Goal: Information Seeking & Learning: Compare options

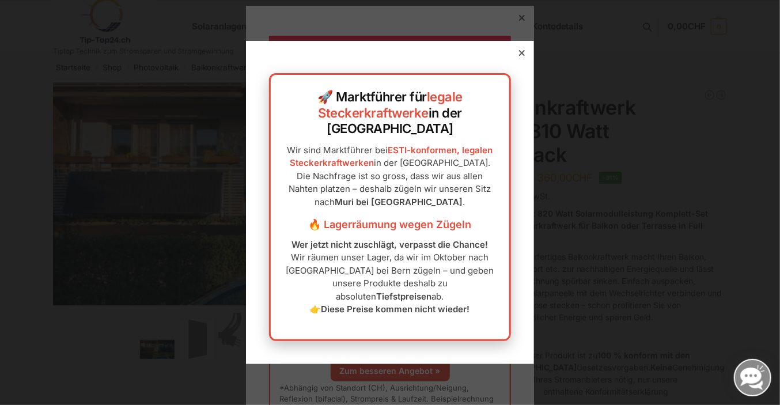
click at [517, 58] on div at bounding box center [522, 53] width 10 height 10
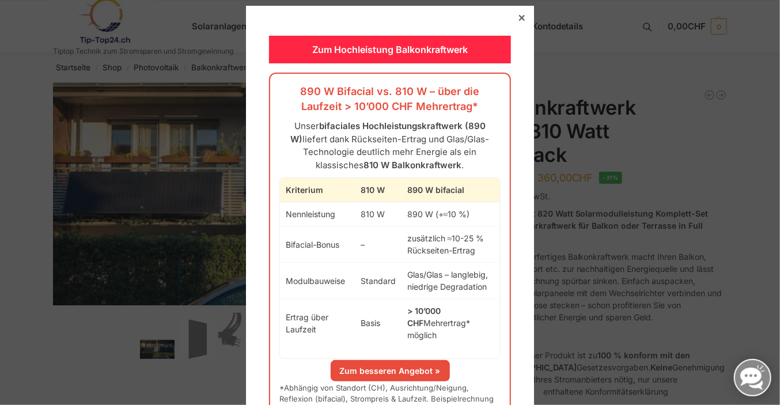
click at [362, 360] on link "Zum besseren Angebot »" at bounding box center [390, 370] width 119 height 21
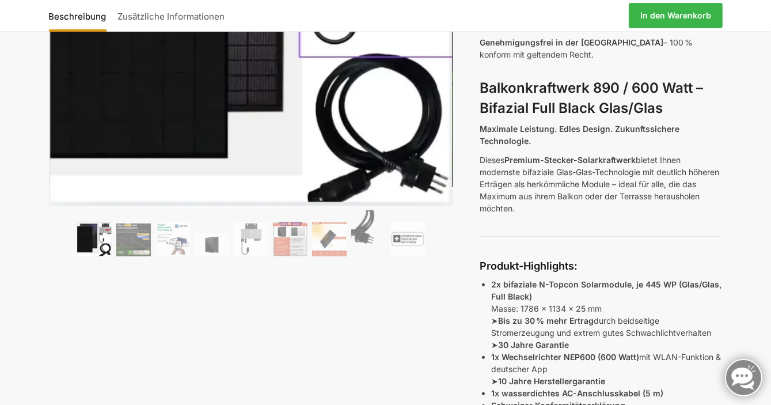
scroll to position [288, 0]
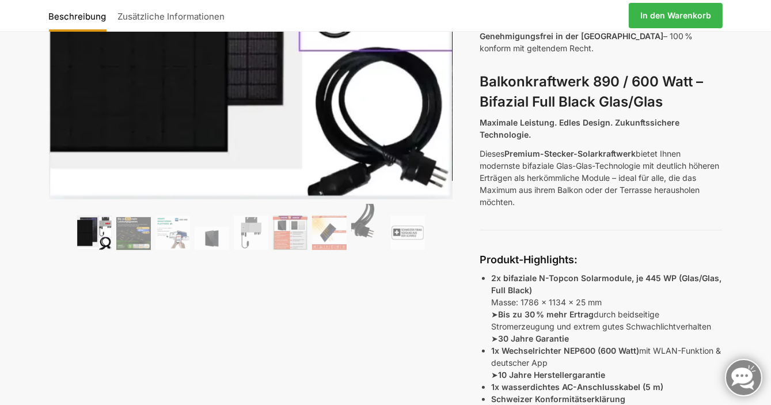
drag, startPoint x: 168, startPoint y: 301, endPoint x: 175, endPoint y: 290, distance: 12.8
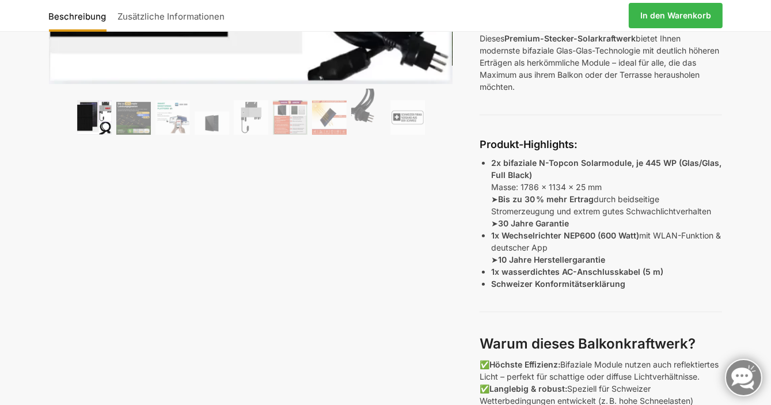
scroll to position [330, 0]
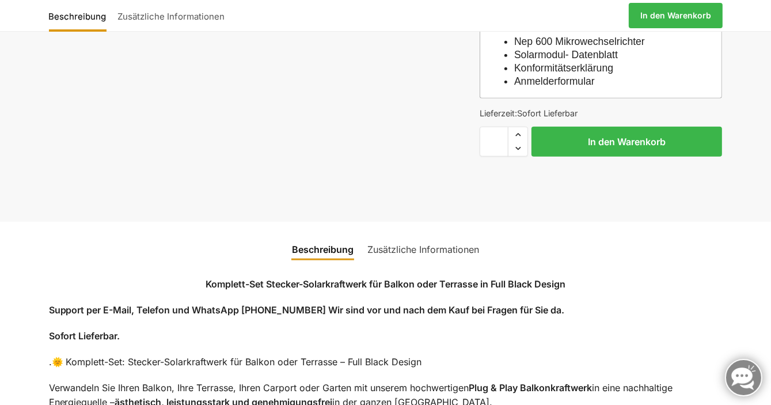
scroll to position [1194, 0]
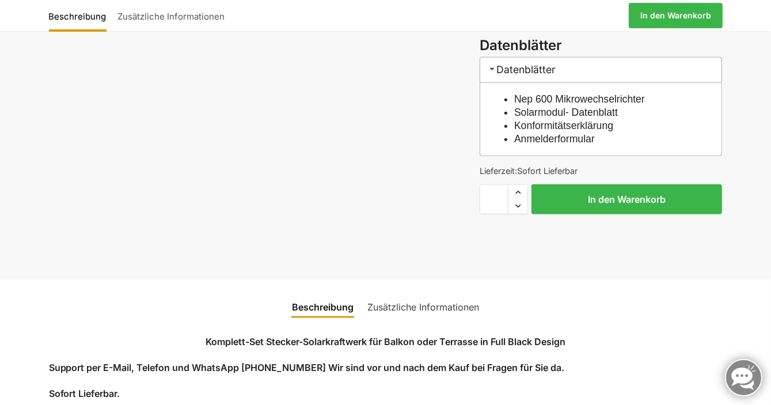
click at [394, 317] on link "Zusätzliche Informationen" at bounding box center [423, 307] width 126 height 28
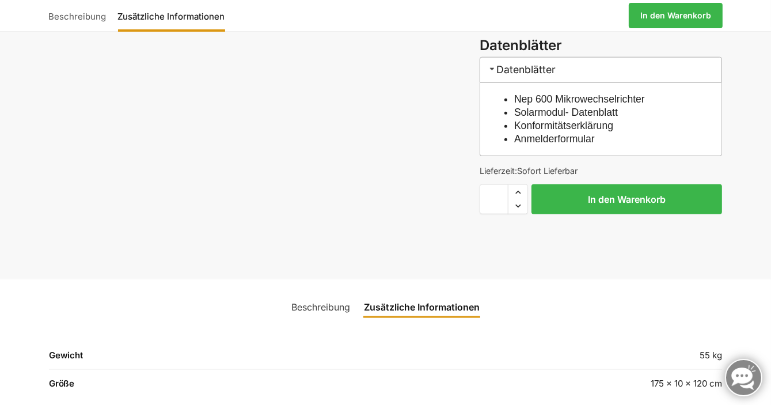
scroll to position [1367, 0]
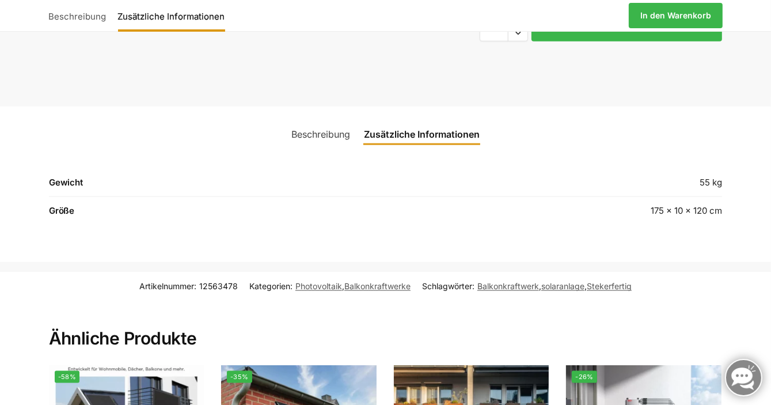
click at [328, 146] on link "Beschreibung" at bounding box center [320, 134] width 73 height 28
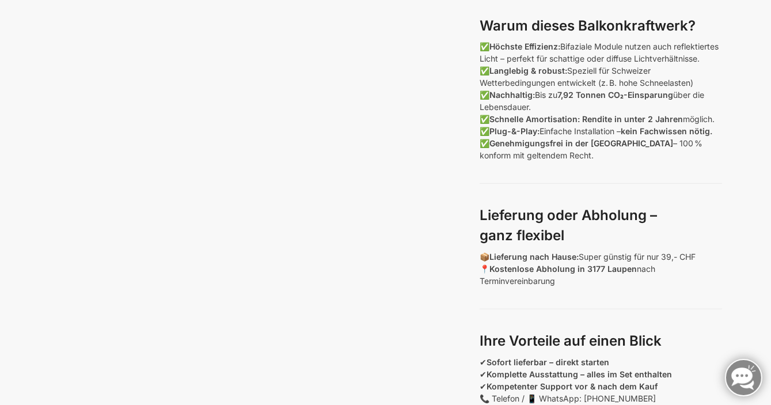
scroll to position [0, 0]
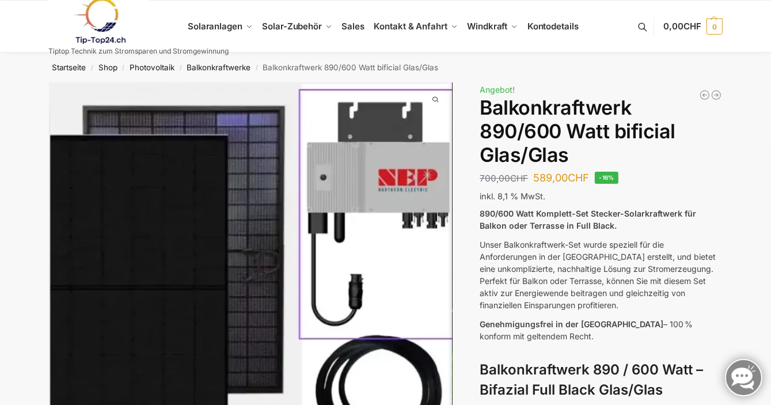
click at [176, 177] on img at bounding box center [251, 284] width 404 height 405
click at [212, 67] on link "Balkonkraftwerke" at bounding box center [219, 67] width 64 height 9
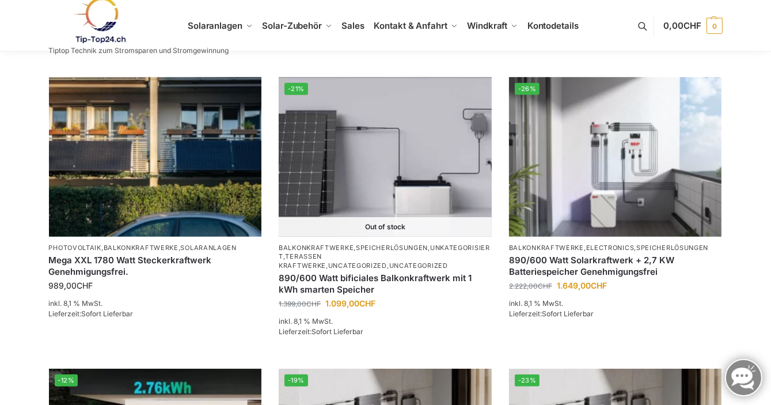
scroll to position [790, 0]
